Goal: Navigation & Orientation: Find specific page/section

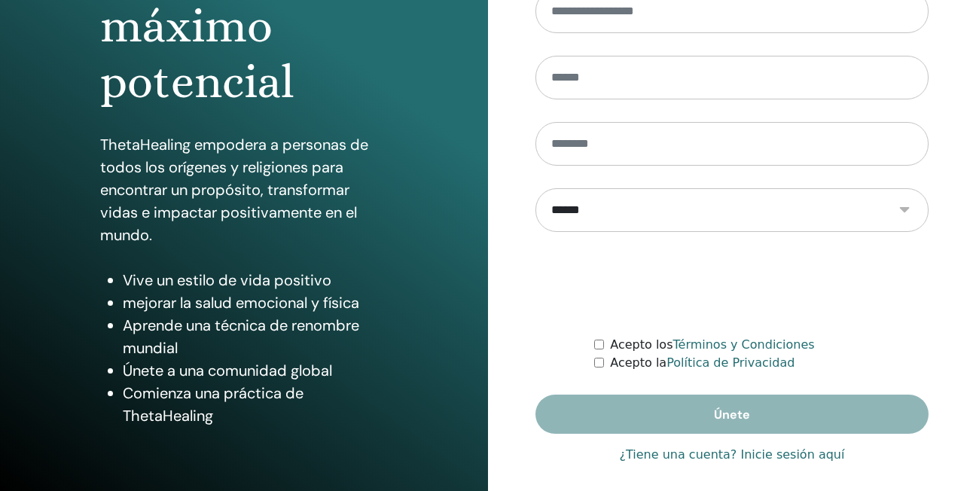
scroll to position [224, 0]
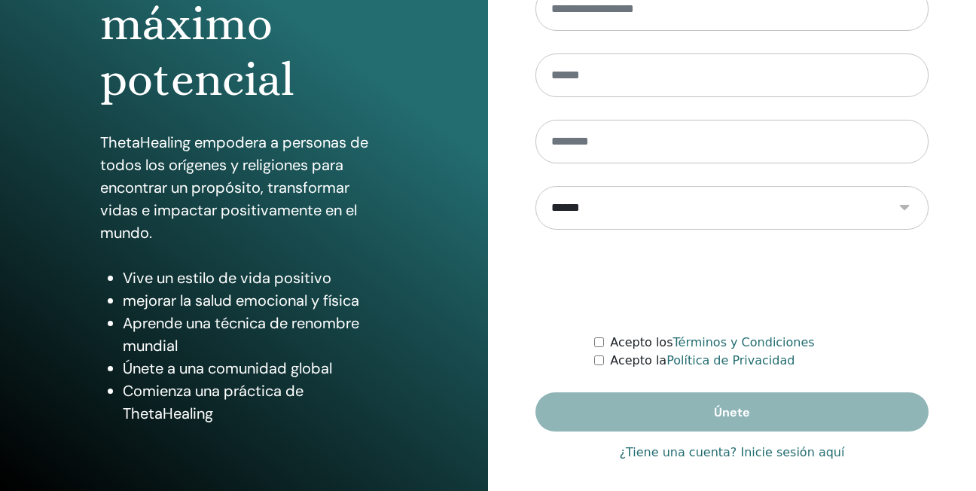
click at [755, 456] on link "¿Tiene una cuenta? Inicie sesión aquí" at bounding box center [732, 453] width 225 height 18
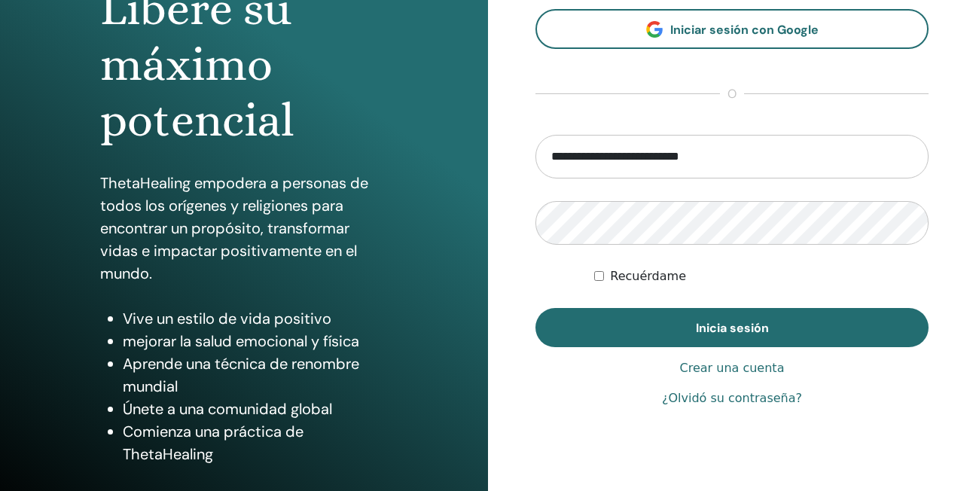
scroll to position [194, 0]
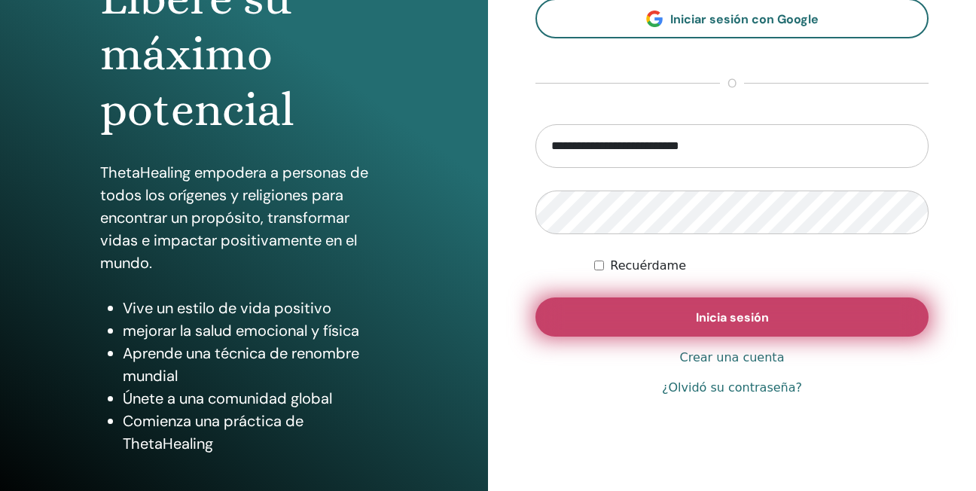
click at [692, 306] on button "Inicia sesión" at bounding box center [731, 316] width 393 height 39
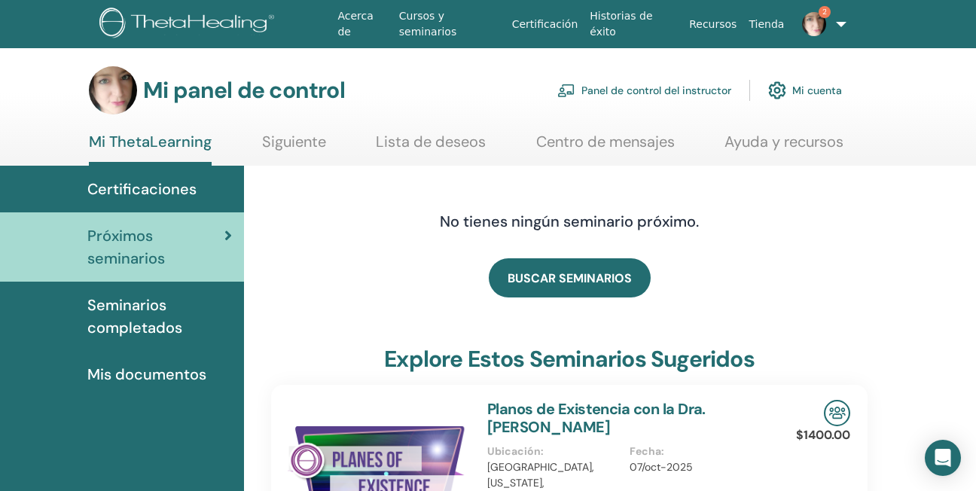
click at [139, 186] on span "Certificaciones" at bounding box center [141, 189] width 109 height 23
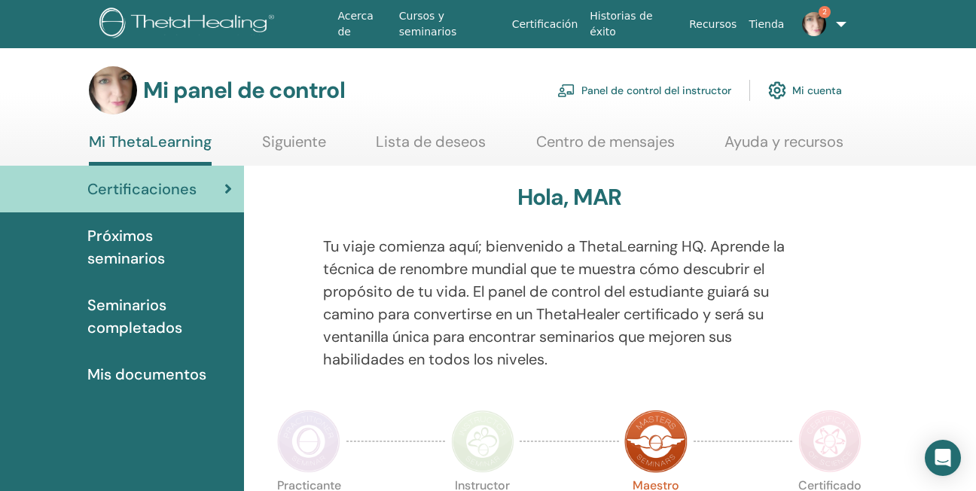
click at [127, 377] on span "Mis documentos" at bounding box center [146, 374] width 119 height 23
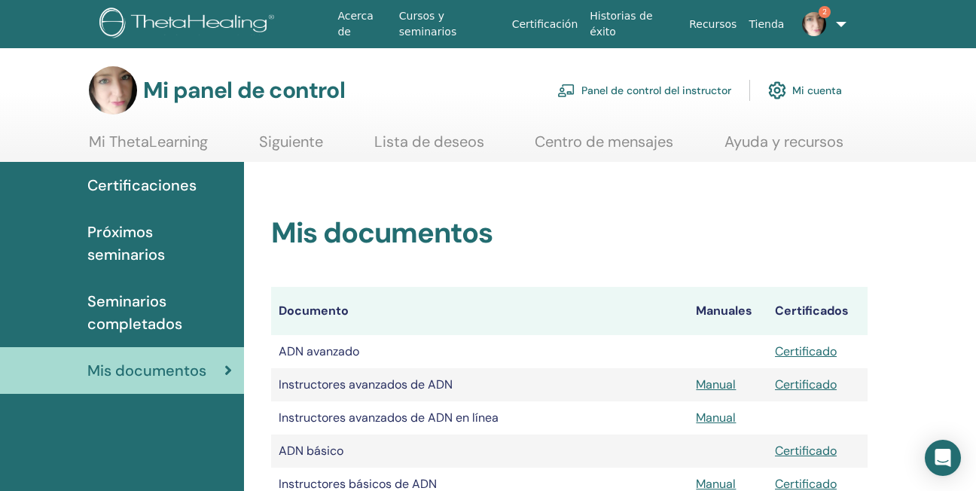
click at [118, 305] on span "Seminarios completados" at bounding box center [159, 312] width 145 height 45
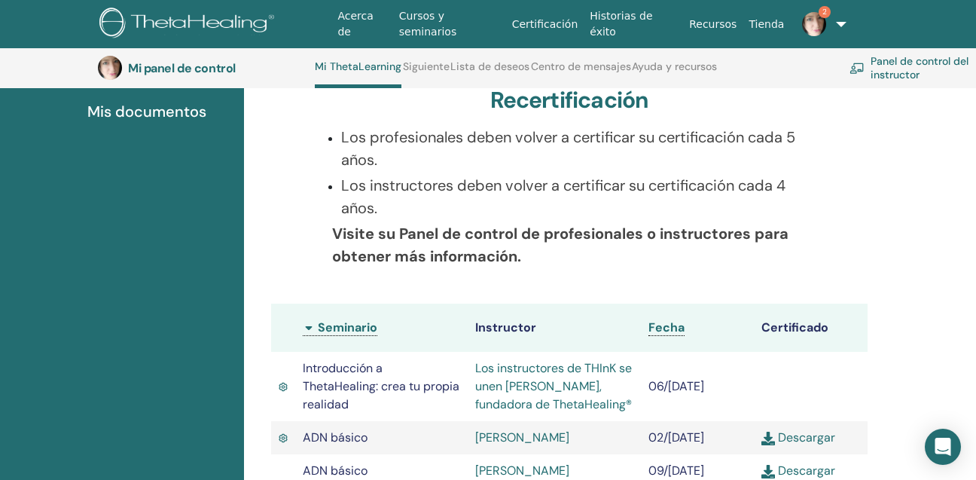
scroll to position [268, 0]
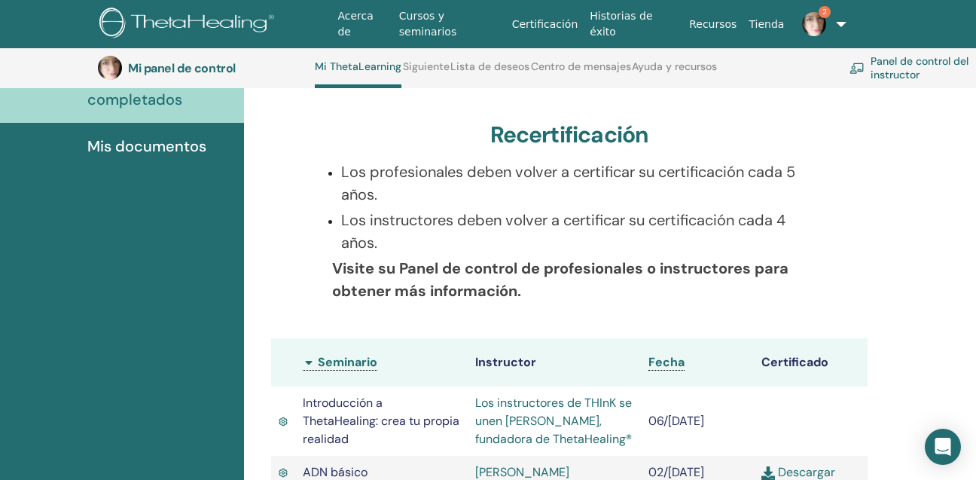
click at [877, 65] on font "Panel de control del instructor" at bounding box center [932, 67] width 122 height 27
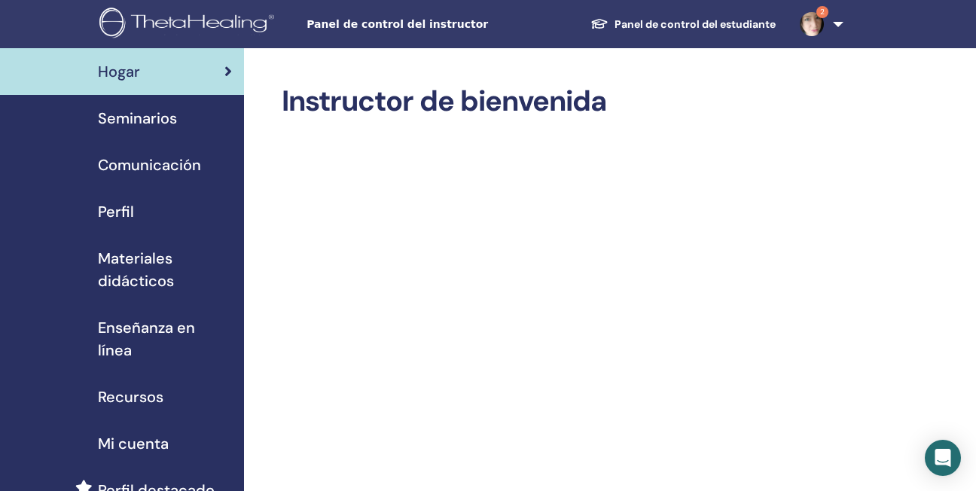
click at [130, 118] on span "Seminarios" at bounding box center [137, 118] width 79 height 23
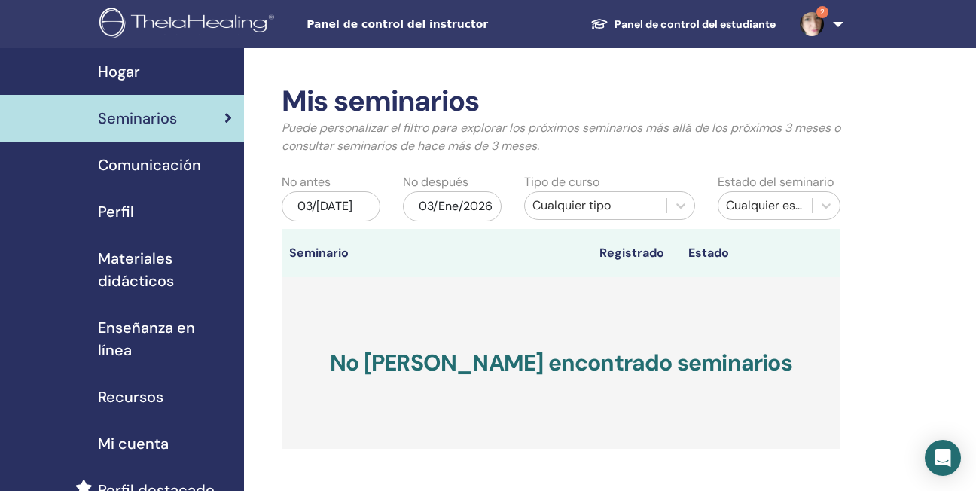
click at [816, 14] on span "2" at bounding box center [822, 12] width 12 height 12
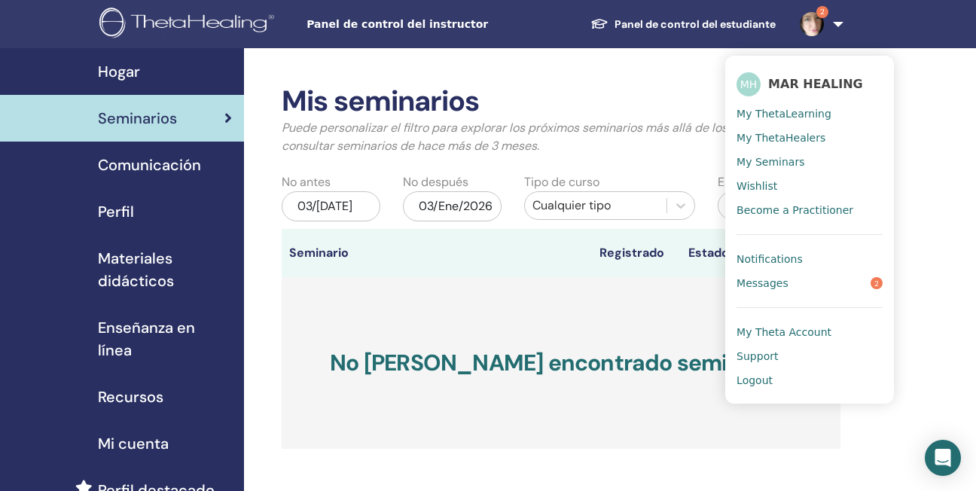
click at [804, 131] on span "My ThetaHealers" at bounding box center [780, 138] width 89 height 14
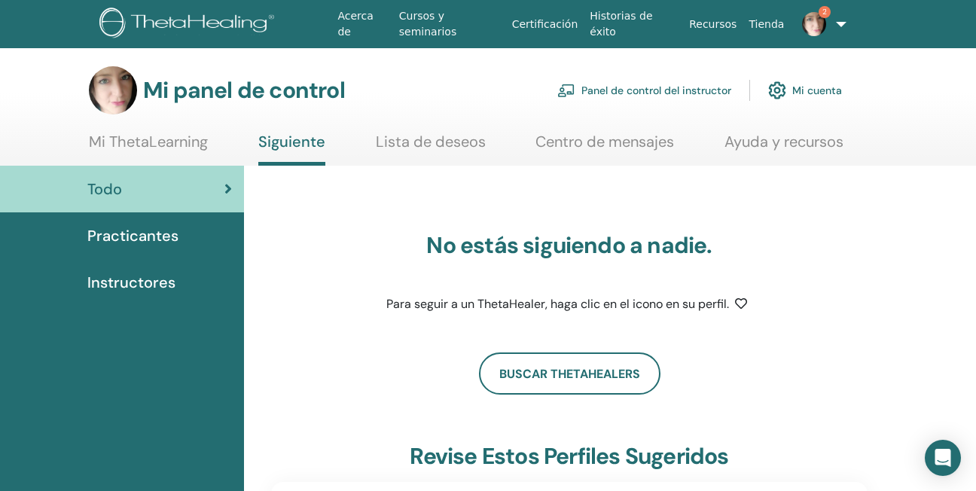
click at [831, 30] on link "2" at bounding box center [819, 24] width 59 height 48
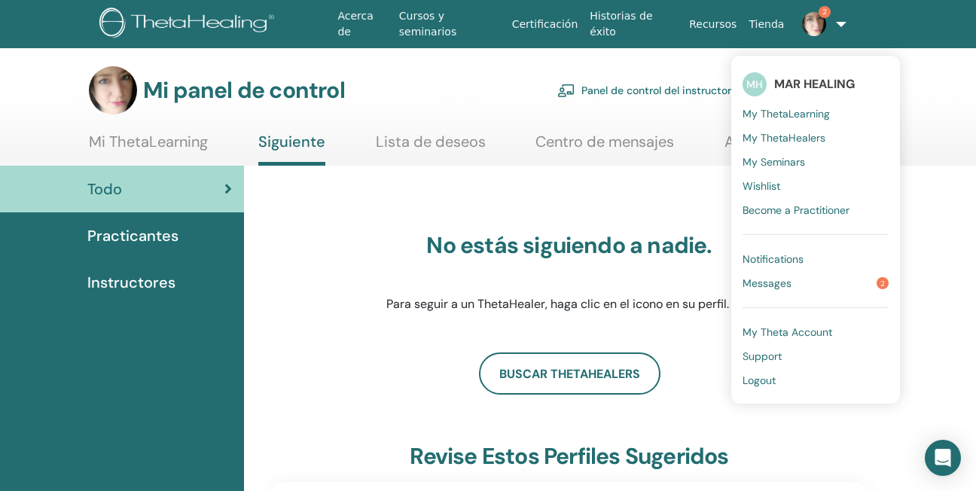
click at [774, 286] on span "Messages" at bounding box center [767, 283] width 49 height 14
